Goal: Transaction & Acquisition: Register for event/course

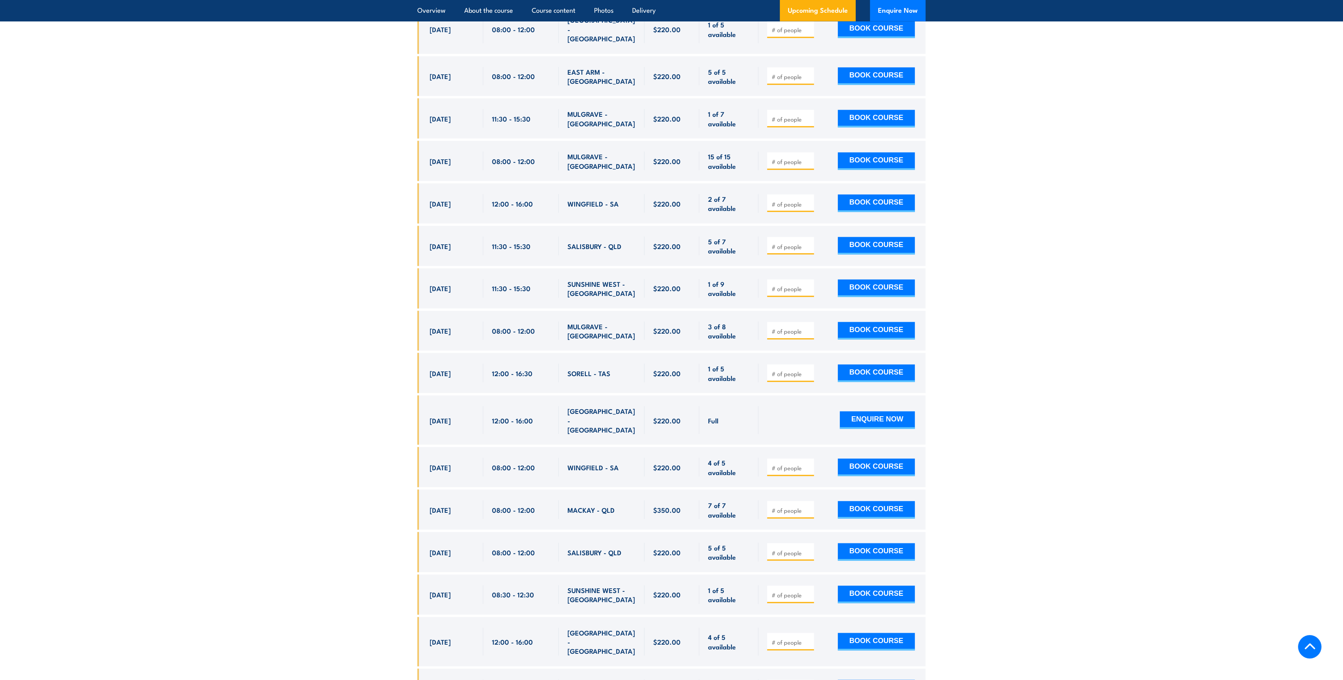
scroll to position [2382, 0]
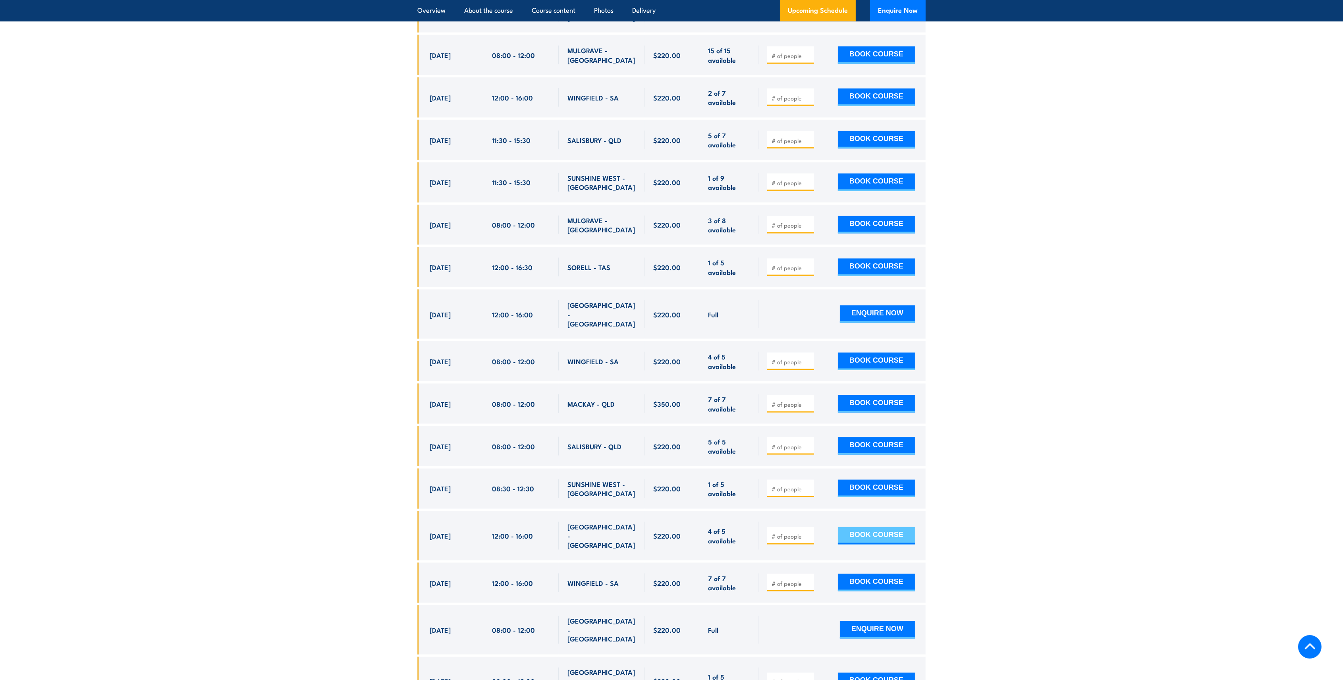
click at [882, 527] on button "BOOK COURSE" at bounding box center [876, 535] width 77 height 17
type input "1"
click at [871, 527] on button "BOOK COURSE" at bounding box center [876, 535] width 77 height 17
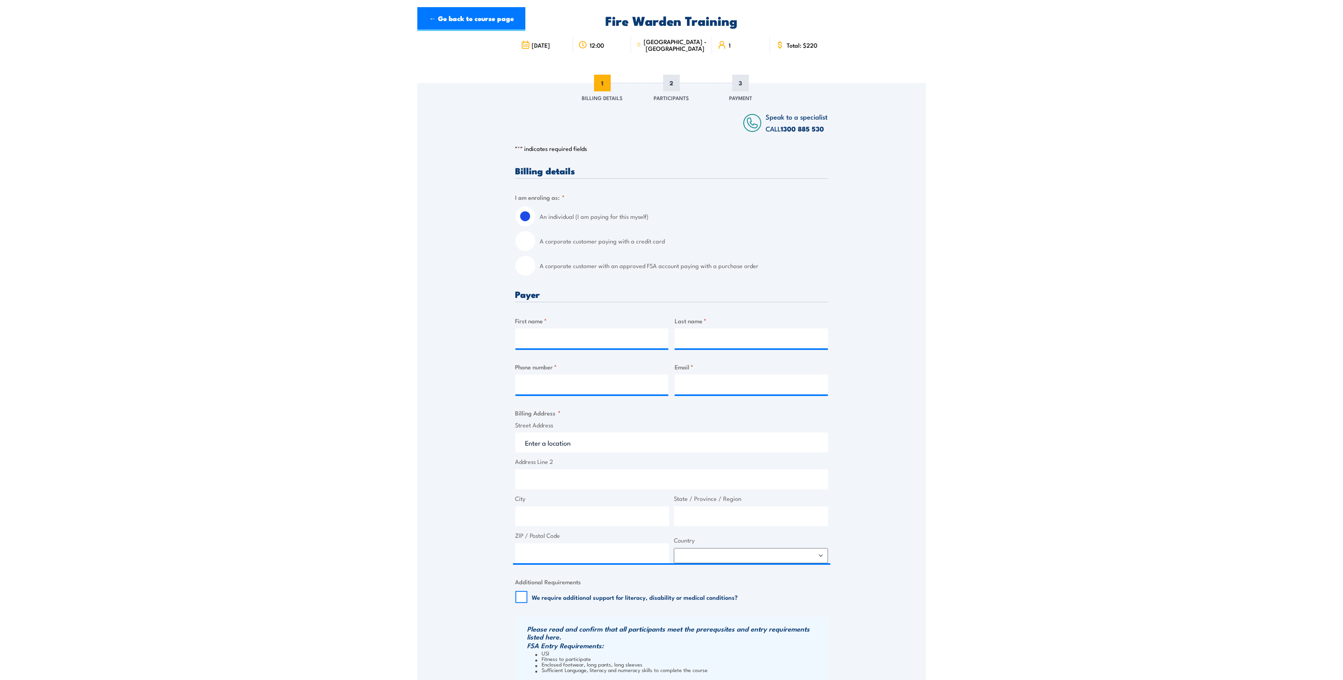
scroll to position [106, 0]
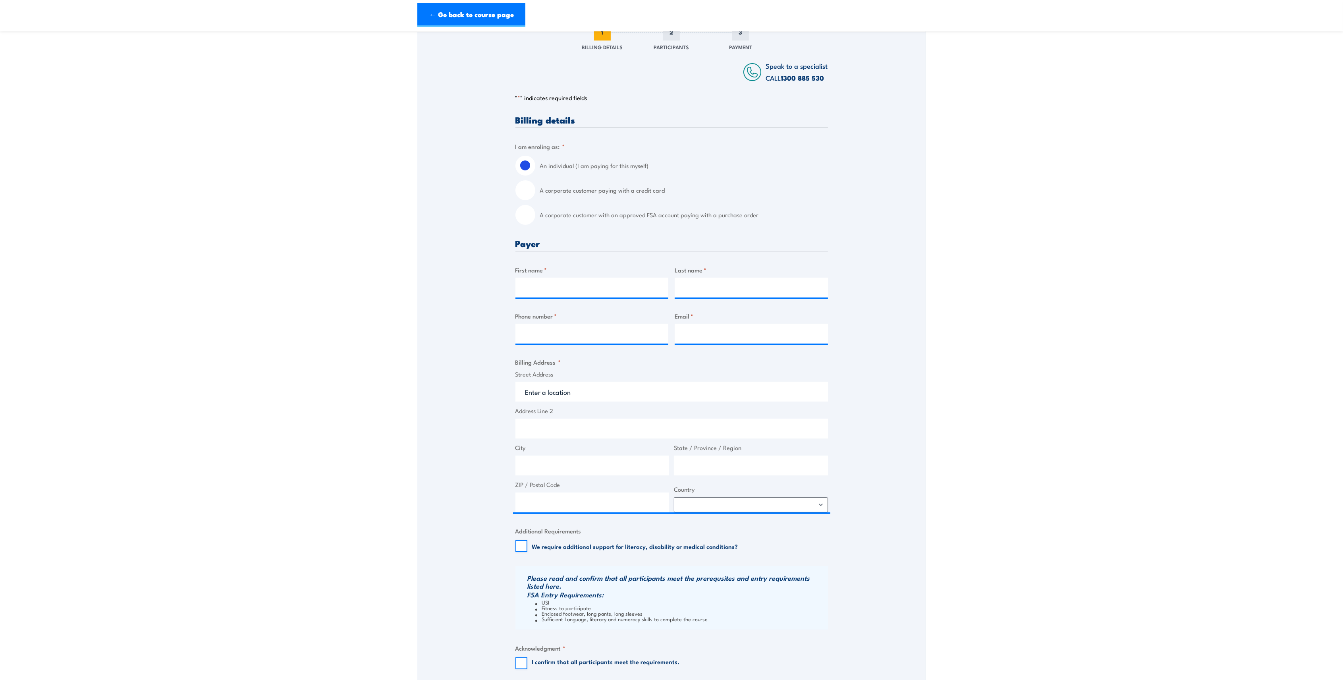
click at [532, 214] on input "A corporate customer with an approved FSA account paying with a purchase order" at bounding box center [525, 215] width 20 height 20
radio input "true"
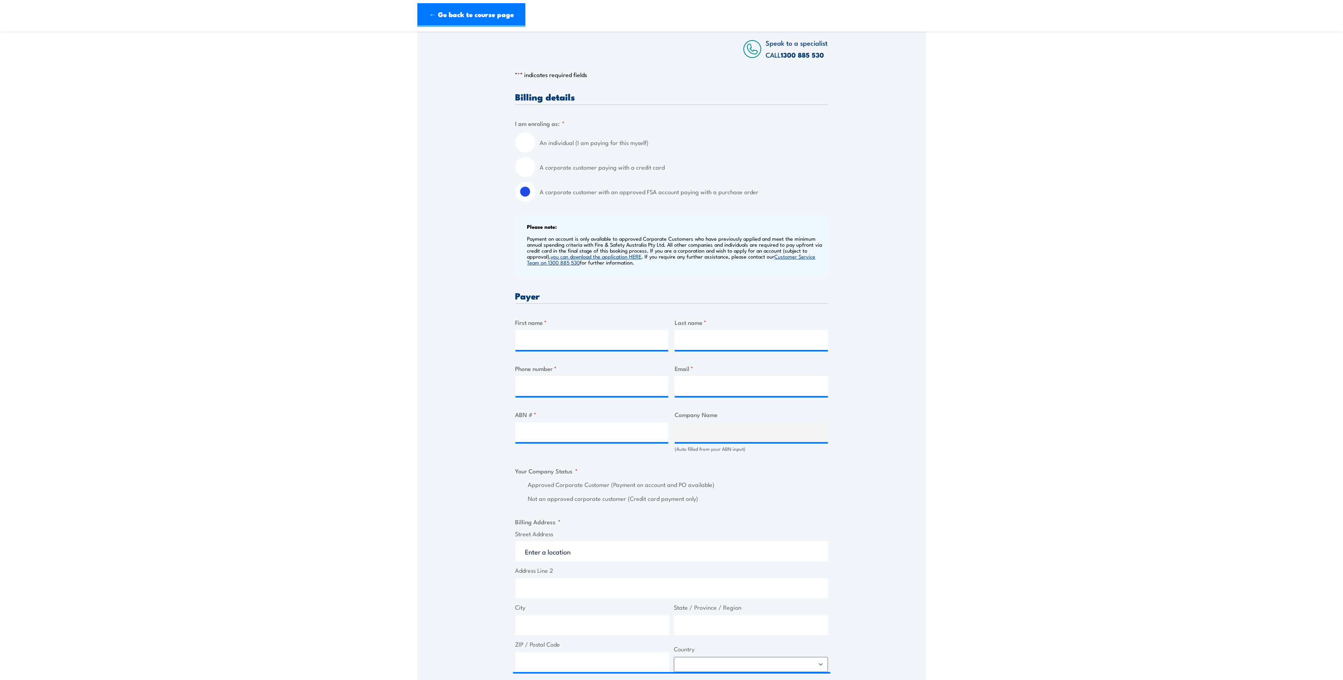
scroll to position [212, 0]
